Goal: Transaction & Acquisition: Purchase product/service

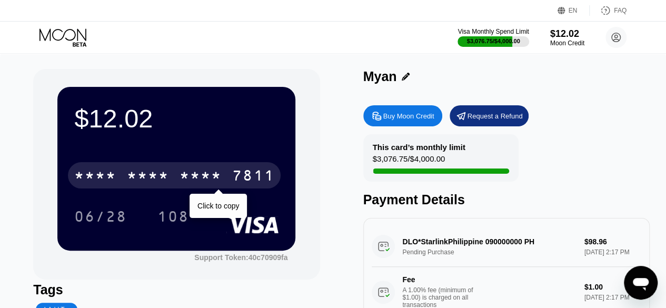
click at [253, 174] on div "7811" at bounding box center [253, 177] width 42 height 17
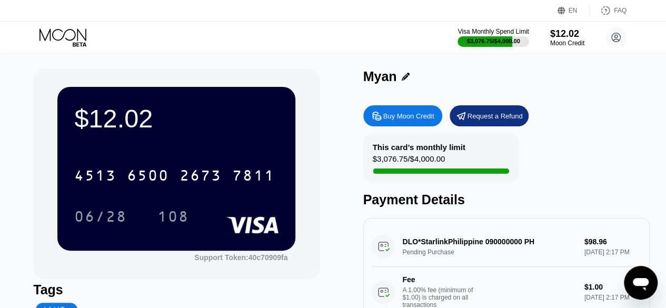
click at [369, 62] on div "$12.02 4513 6500 2673 7811 06/28 108 Support Token: 40c70909fa Tags Add Tag Mar…" at bounding box center [333, 241] width 666 height 376
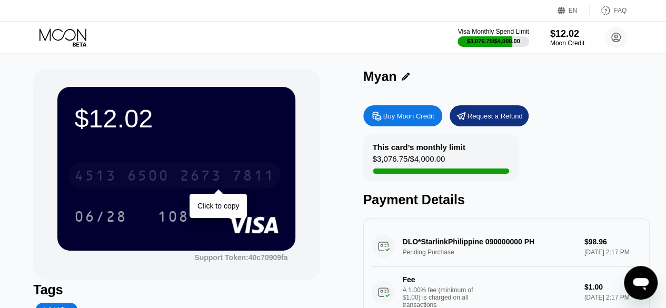
click at [194, 173] on div "2673" at bounding box center [201, 177] width 42 height 17
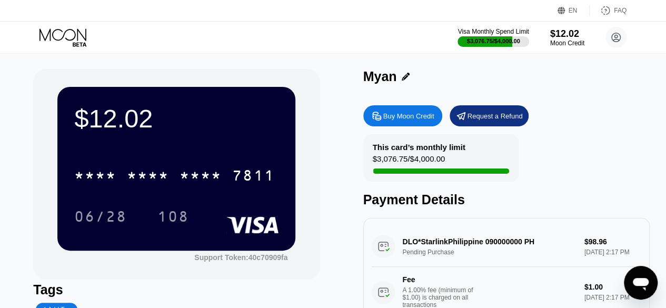
click at [405, 117] on div "Buy Moon Credit" at bounding box center [408, 116] width 51 height 9
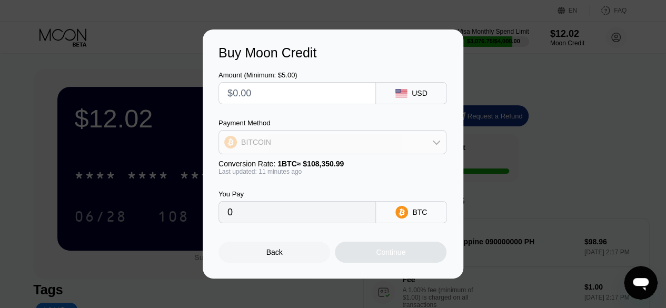
click at [389, 134] on div "BITCOIN" at bounding box center [332, 142] width 227 height 21
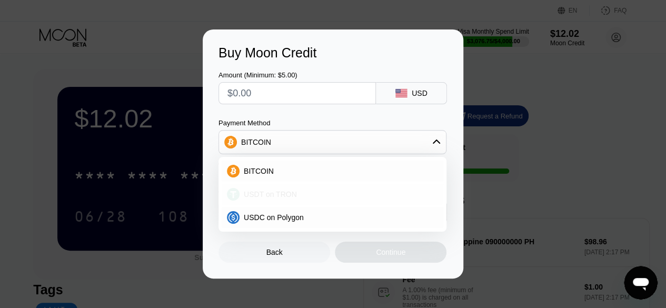
click at [360, 198] on div "USDT on TRON" at bounding box center [339, 194] width 199 height 8
type input "0.00"
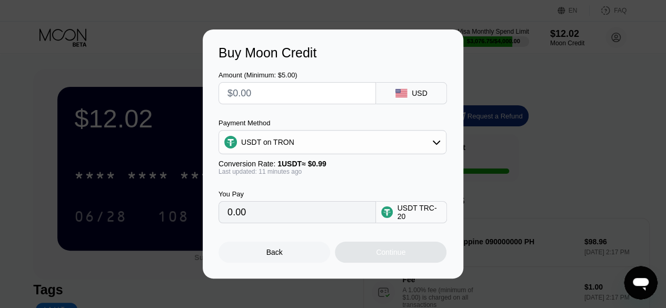
click at [284, 87] on input "text" at bounding box center [298, 93] width 140 height 21
type input "$2"
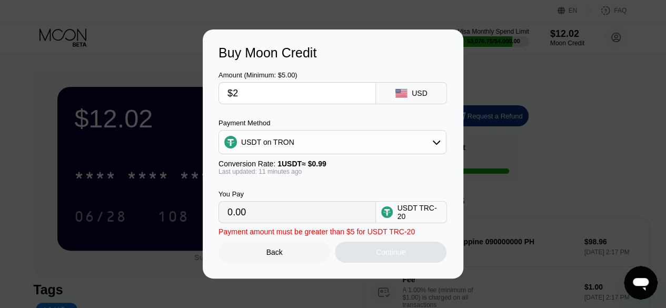
type input "2.02"
type input "$200"
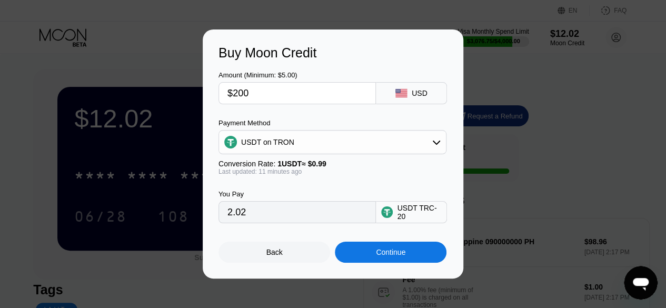
type input "202.02"
type input "$200"
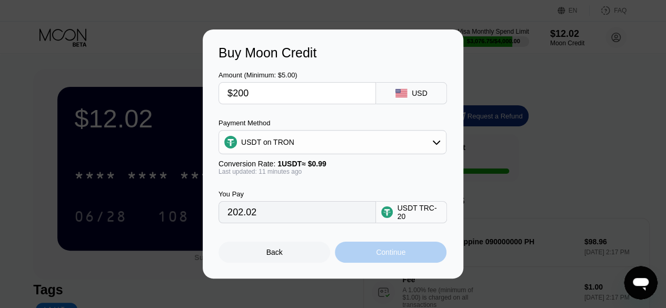
click at [411, 254] on div "Continue" at bounding box center [391, 252] width 112 height 21
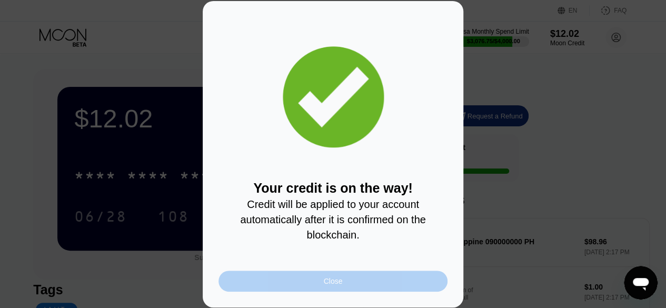
click at [398, 280] on div "Close" at bounding box center [333, 281] width 229 height 21
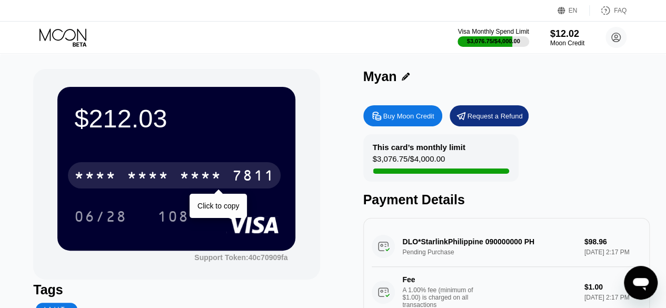
click at [236, 174] on div "7811" at bounding box center [253, 177] width 42 height 17
